Goal: Obtain resource: Download file/media

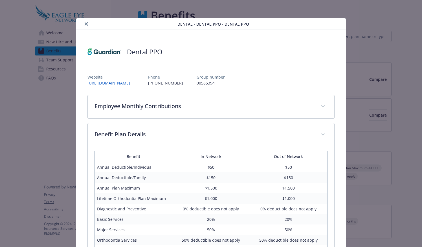
scroll to position [30, 0]
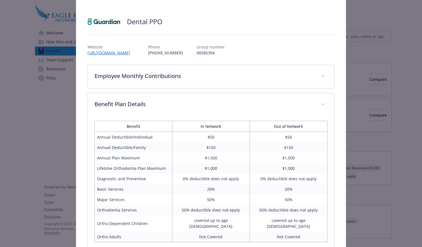
scroll to position [41, 0]
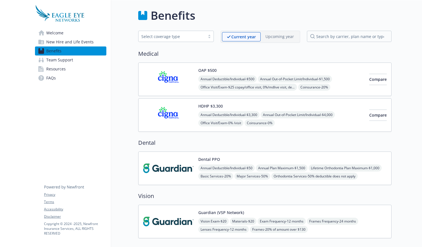
click at [174, 168] on img at bounding box center [168, 168] width 51 height 24
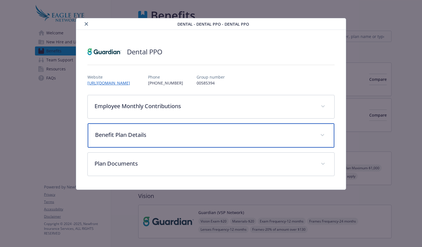
click at [320, 136] on span "details for plan Dental - Dental PPO - Dental PPO" at bounding box center [322, 135] width 9 height 9
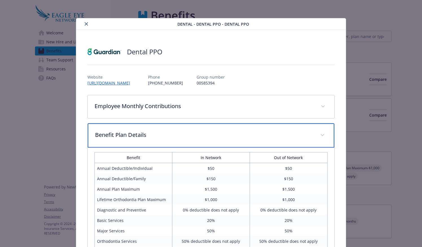
click at [320, 136] on span "details for plan Dental - Dental PPO - Dental PPO" at bounding box center [322, 135] width 9 height 9
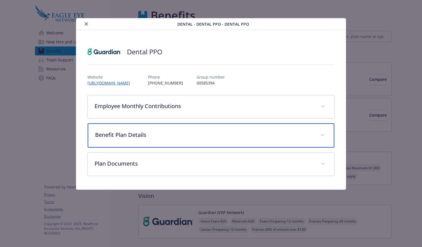
click at [325, 137] on span "details for plan Dental - Dental PPO - Dental PPO" at bounding box center [322, 135] width 9 height 9
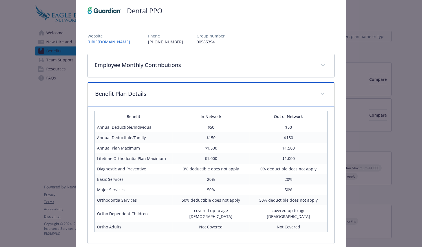
scroll to position [91, 0]
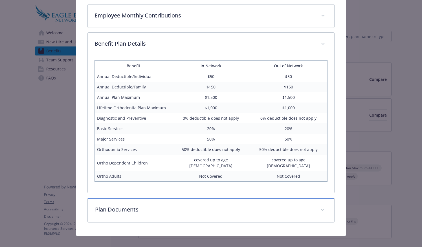
click at [255, 207] on div "Plan Documents" at bounding box center [211, 210] width 246 height 24
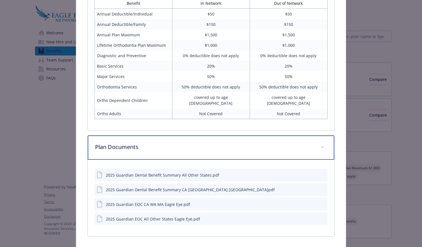
scroll to position [155, 0]
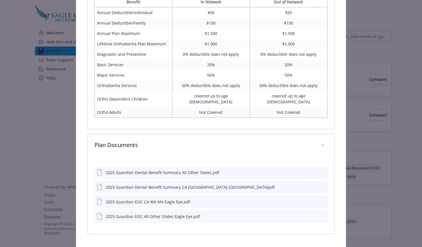
click at [183, 170] on div "2025 Guardian Dental Benefit Summary All Other States.pdf" at bounding box center [162, 173] width 113 height 6
click at [99, 169] on icon "details for plan Dental - Dental PPO - Dental PPO" at bounding box center [99, 172] width 5 height 7
click at [311, 170] on icon "download file" at bounding box center [312, 172] width 5 height 5
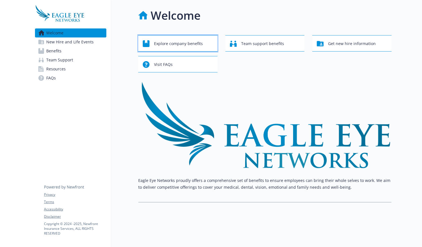
click at [178, 46] on span "Explore company benefits" at bounding box center [178, 43] width 49 height 11
